Goal: Task Accomplishment & Management: Manage account settings

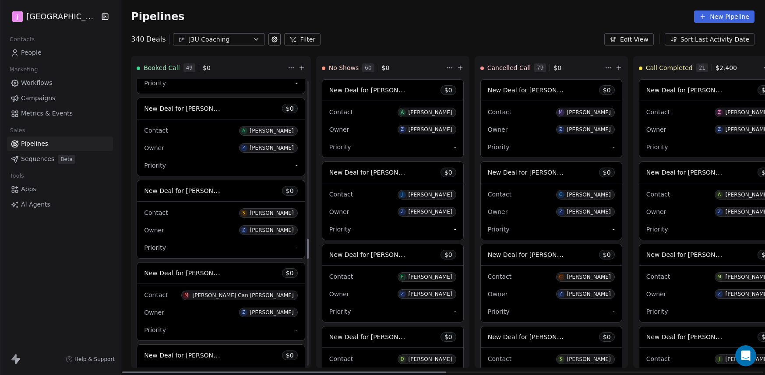
scroll to position [2303, 0]
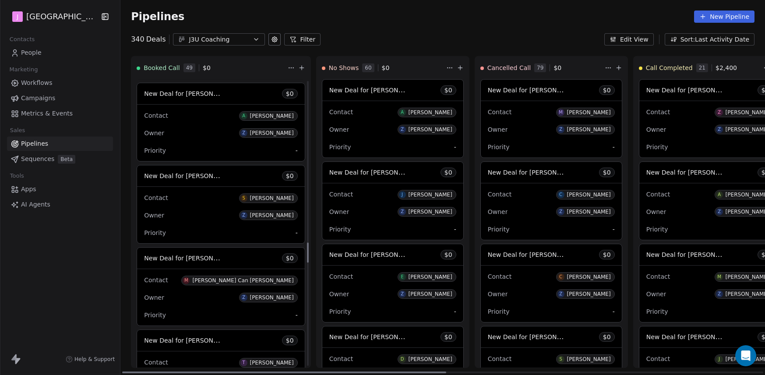
click at [208, 179] on span "New Deal for [PERSON_NAME]" at bounding box center [190, 176] width 92 height 8
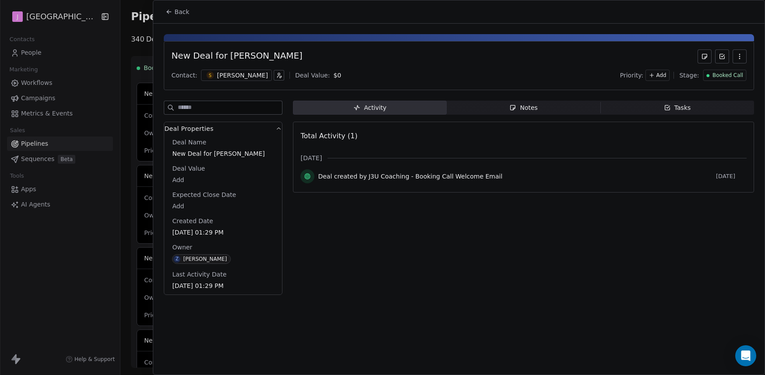
click at [180, 206] on body "J J3 University Contacts People Marketing Workflows Campaigns Metrics & Events …" at bounding box center [382, 187] width 765 height 375
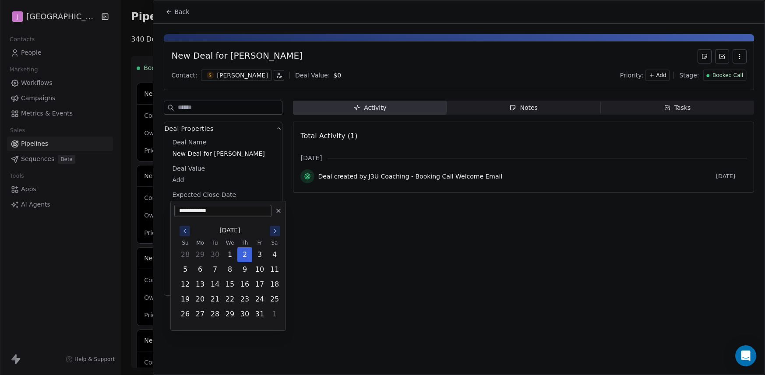
click at [184, 182] on html "J J3 University Contacts People Marketing Workflows Campaigns Metrics & Events …" at bounding box center [382, 187] width 765 height 375
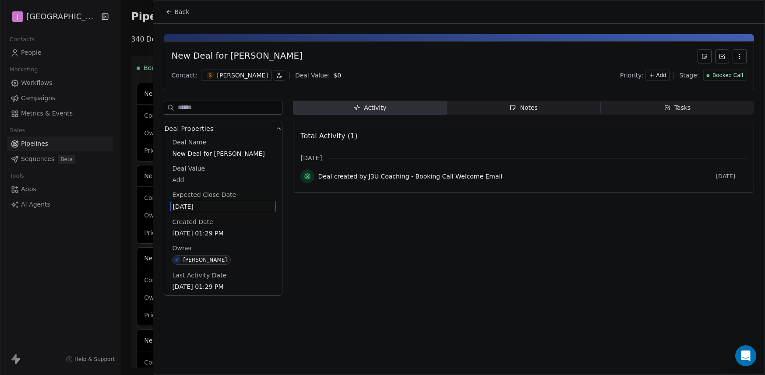
click at [183, 181] on body "J J3 University Contacts People Marketing Workflows Campaigns Metrics & Events …" at bounding box center [382, 187] width 765 height 375
type input "*****"
click at [273, 277] on html "J J3 University Contacts People Marketing Workflows Campaigns Metrics & Events …" at bounding box center [382, 187] width 765 height 375
click at [230, 76] on div "[PERSON_NAME]" at bounding box center [242, 75] width 51 height 9
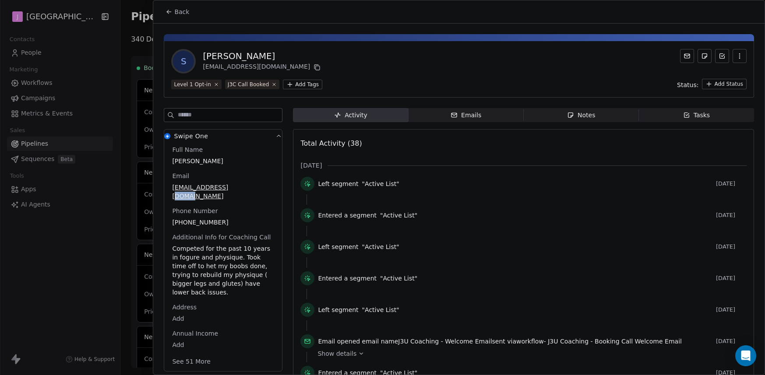
scroll to position [0, 0]
click at [183, 16] on button "Back" at bounding box center [177, 12] width 34 height 16
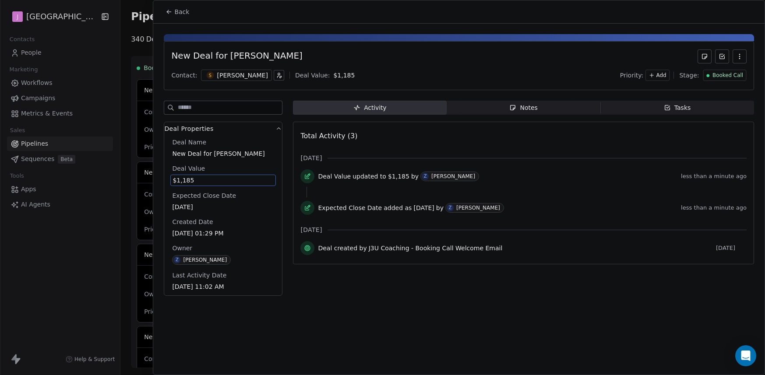
click at [723, 77] on span "Booked Call" at bounding box center [728, 75] width 31 height 7
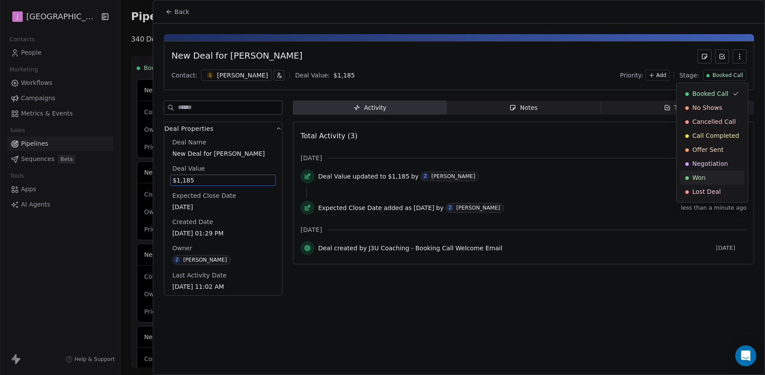
click at [708, 180] on div "Won" at bounding box center [713, 178] width 54 height 9
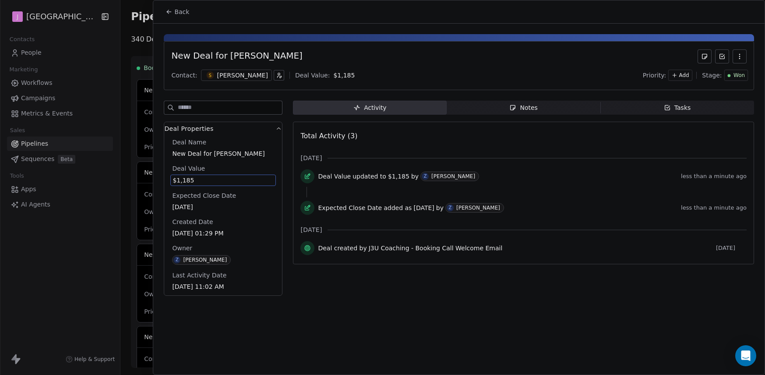
click at [187, 11] on span "Back" at bounding box center [181, 11] width 15 height 9
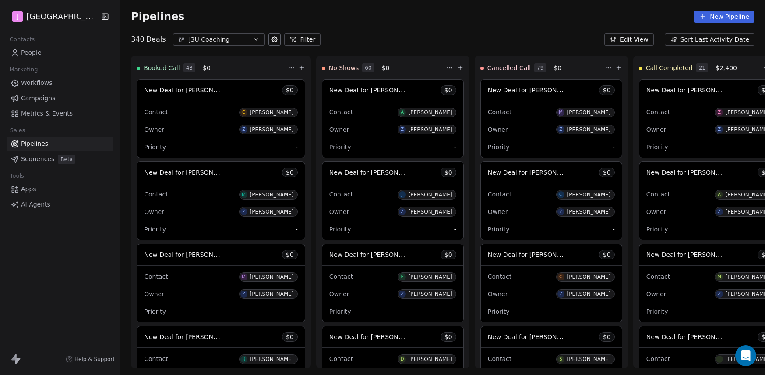
click at [30, 49] on span "People" at bounding box center [31, 52] width 21 height 9
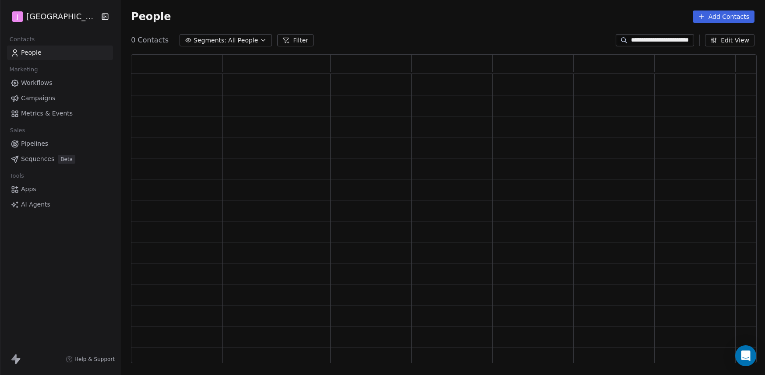
scroll to position [303, 620]
click at [676, 41] on input "**********" at bounding box center [661, 40] width 61 height 9
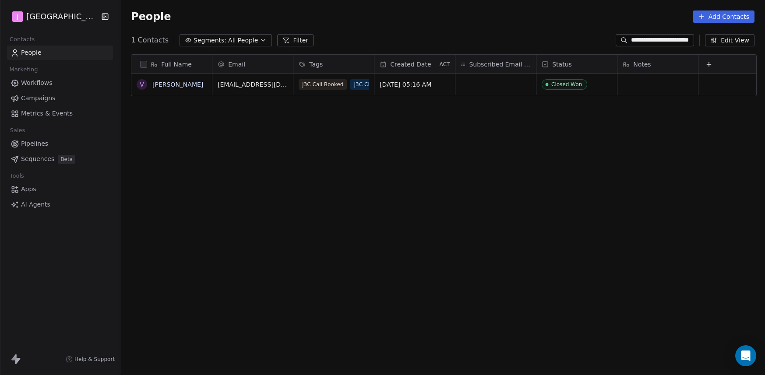
scroll to position [324, 641]
paste input
click at [652, 32] on div "People Add Contacts" at bounding box center [442, 16] width 645 height 33
click at [648, 43] on input "*****" at bounding box center [661, 40] width 61 height 9
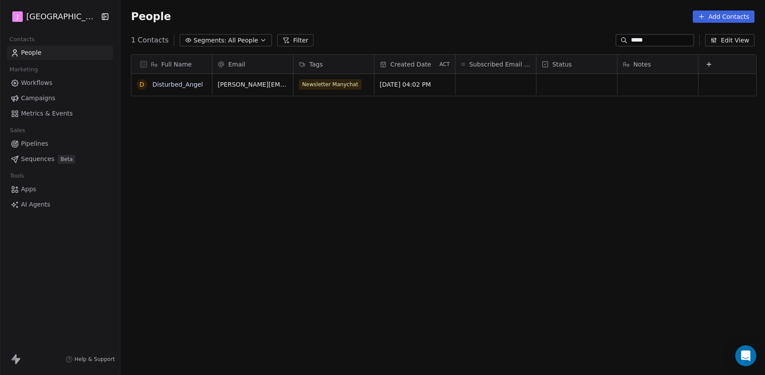
click at [648, 43] on input "*****" at bounding box center [661, 40] width 61 height 9
paste input "**********"
type input "**********"
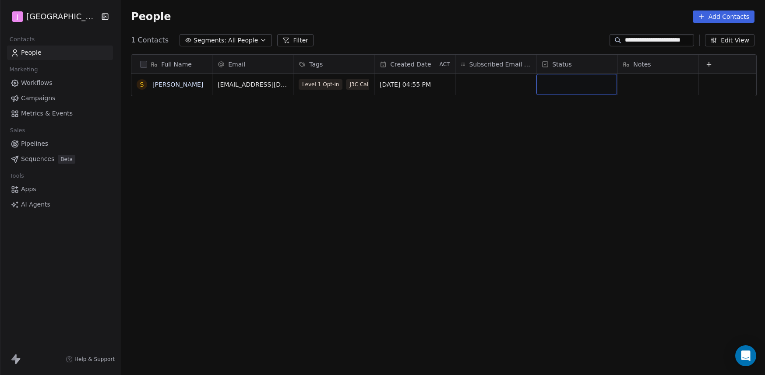
click at [577, 89] on div "grid" at bounding box center [577, 84] width 81 height 21
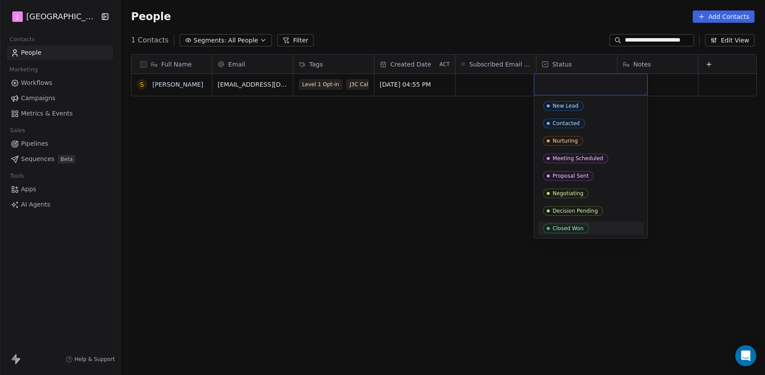
drag, startPoint x: 571, startPoint y: 229, endPoint x: 449, endPoint y: 201, distance: 125.5
click at [571, 229] on div "Closed Won" at bounding box center [568, 229] width 31 height 6
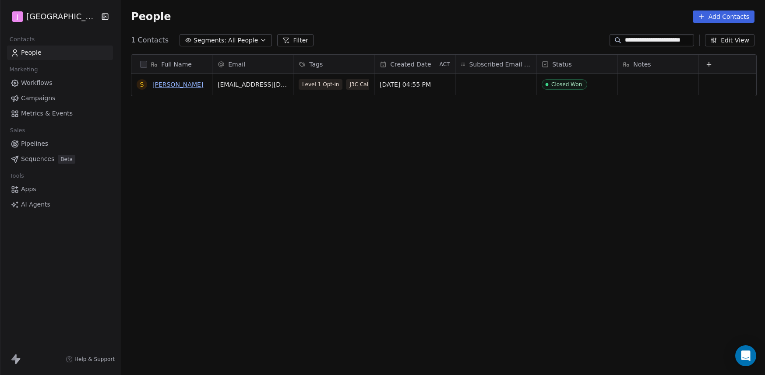
click at [176, 85] on link "[PERSON_NAME]" at bounding box center [177, 84] width 51 height 7
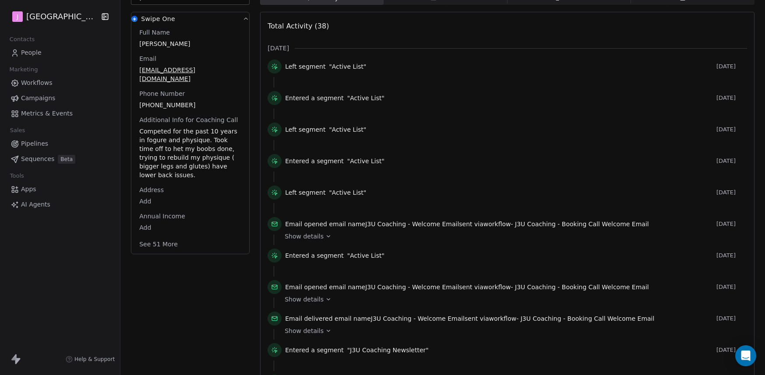
scroll to position [157, 0]
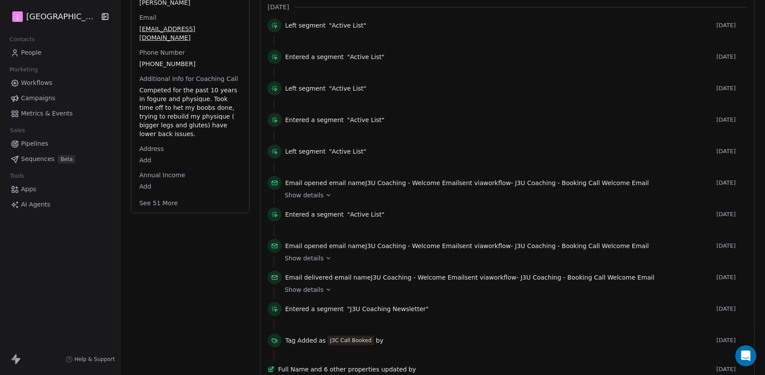
click at [160, 195] on button "See 51 More" at bounding box center [158, 203] width 49 height 16
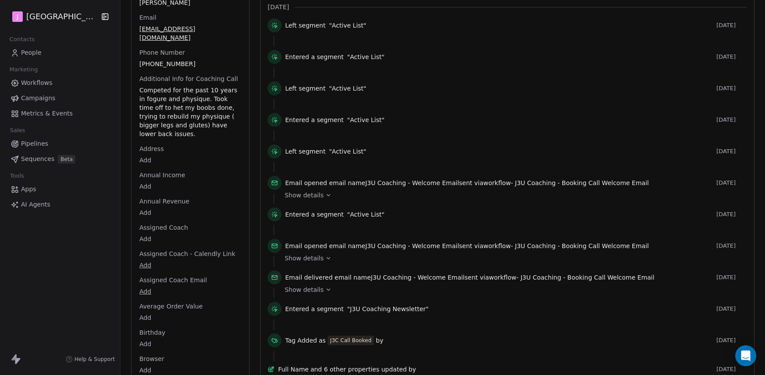
click at [148, 229] on body "J J3 University Contacts People Marketing Workflows Campaigns Metrics & Events …" at bounding box center [382, 187] width 765 height 375
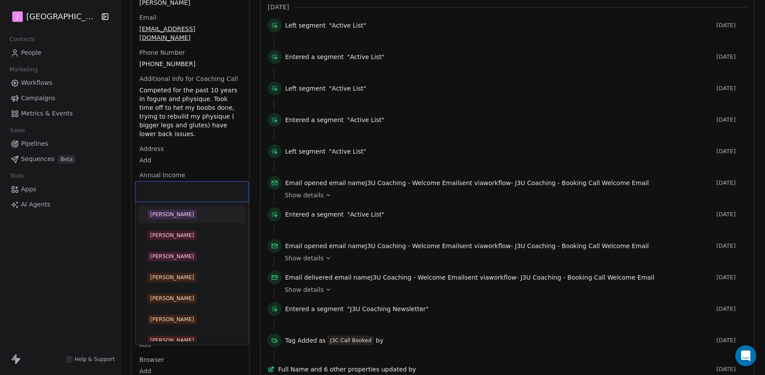
scroll to position [201, 0]
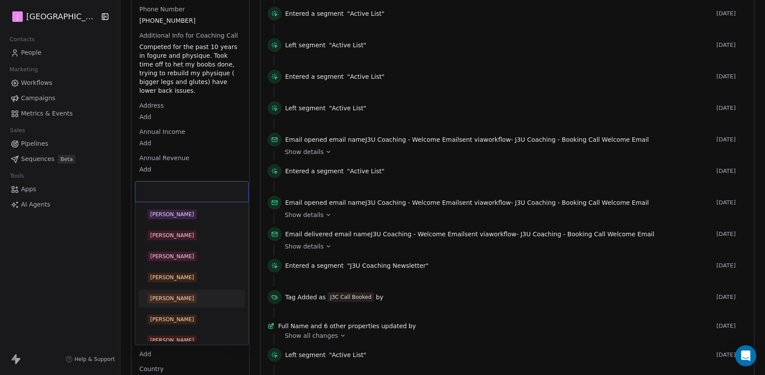
click at [188, 299] on div "[PERSON_NAME]" at bounding box center [172, 299] width 44 height 8
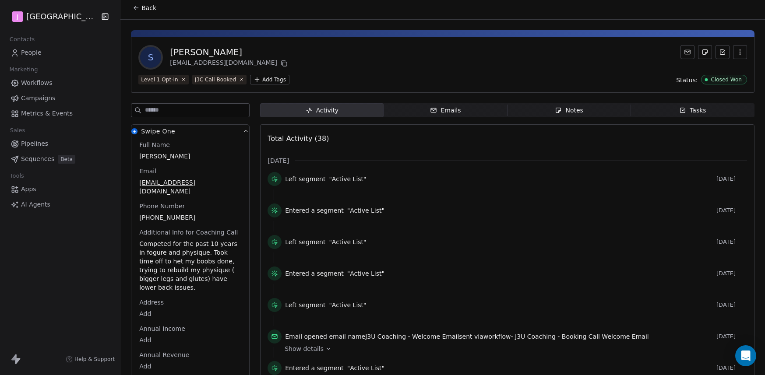
scroll to position [0, 0]
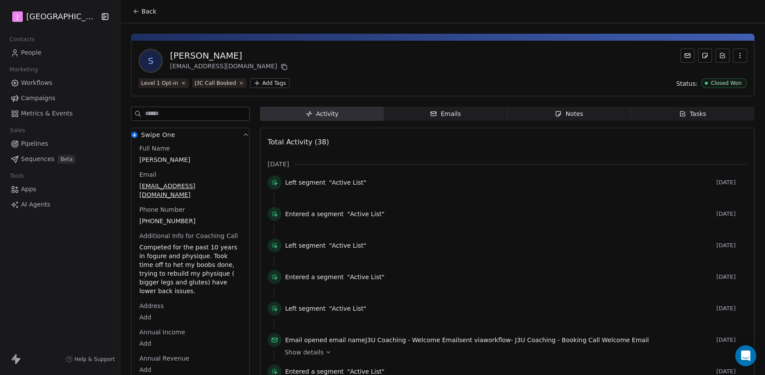
click at [146, 16] on button "Back" at bounding box center [144, 12] width 34 height 16
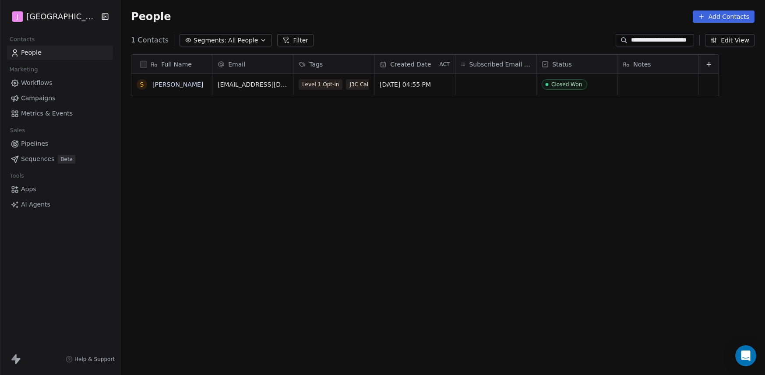
scroll to position [324, 641]
